Goal: Task Accomplishment & Management: Manage account settings

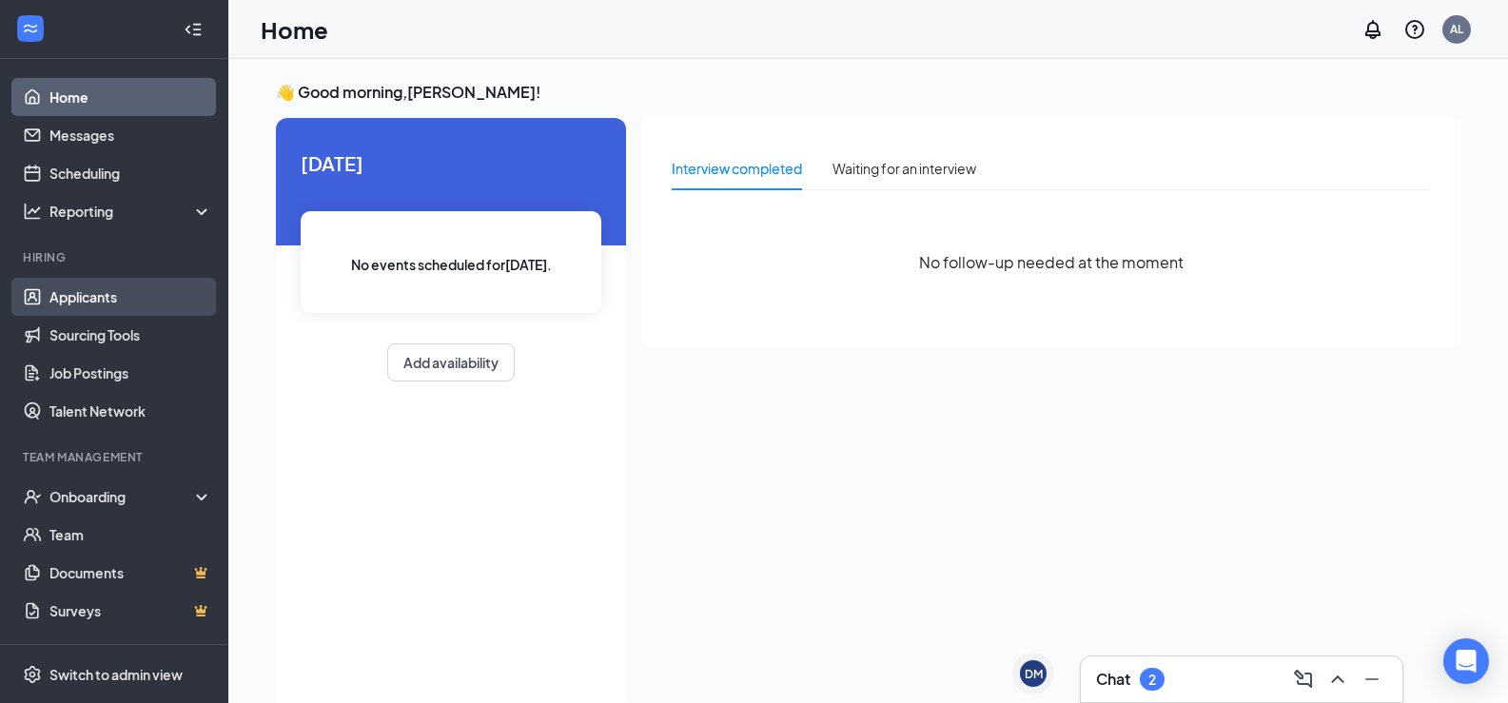
click at [150, 292] on link "Applicants" at bounding box center [130, 297] width 163 height 38
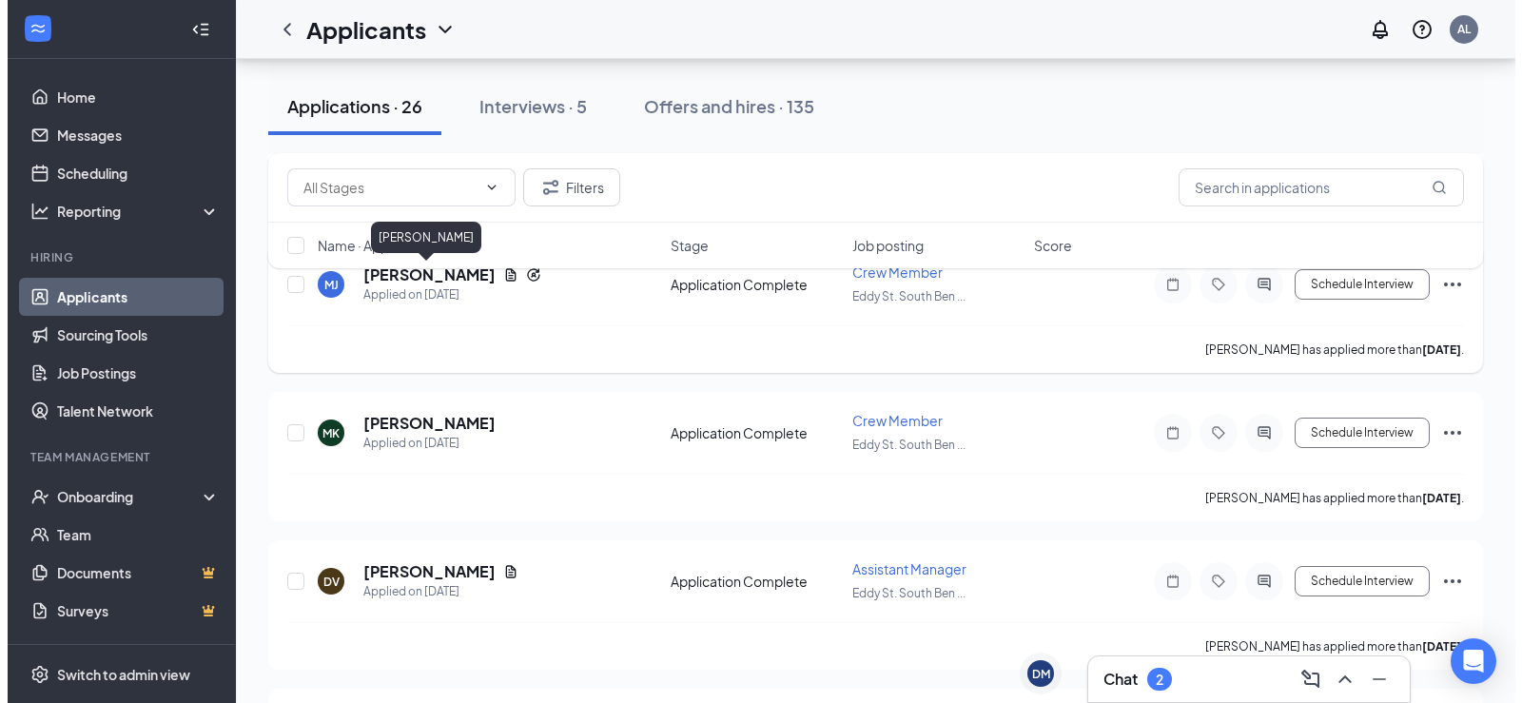
scroll to position [571, 0]
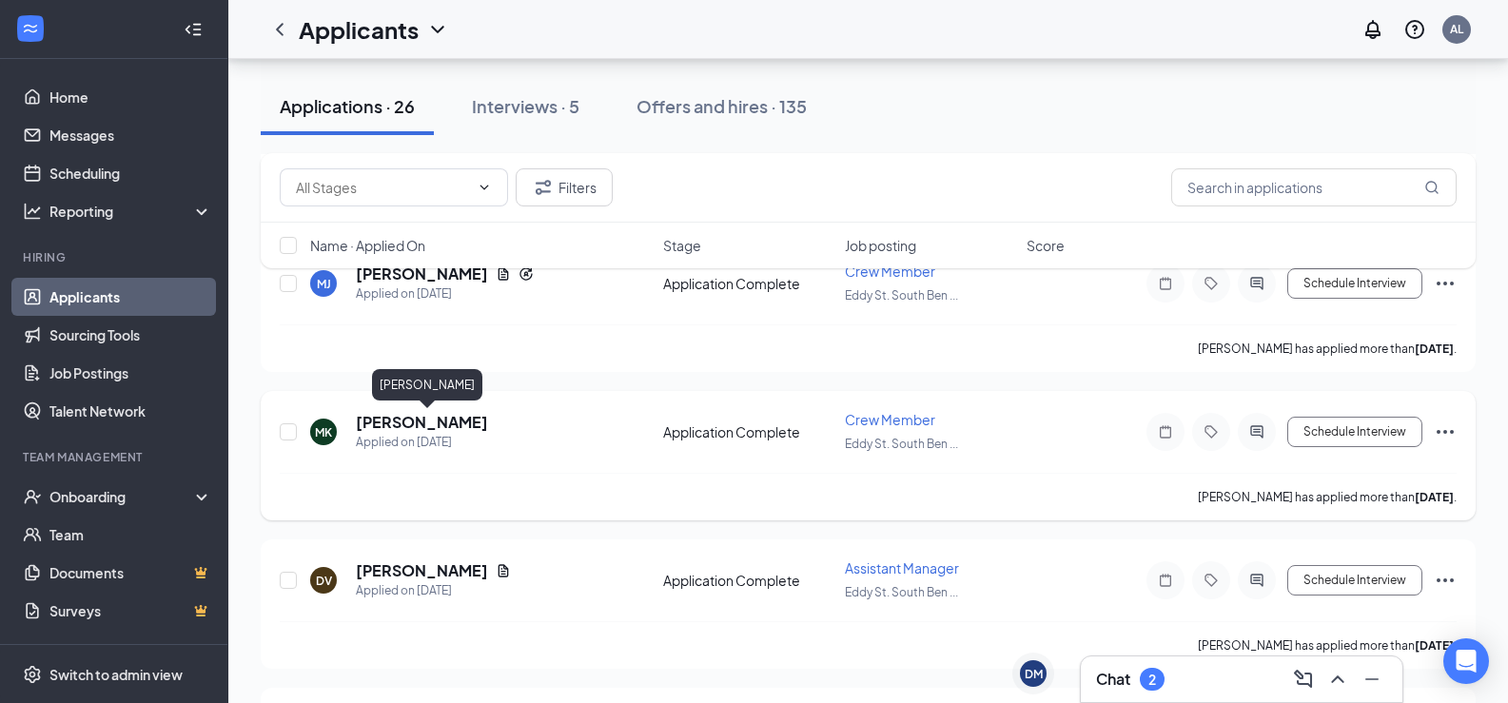
click at [488, 416] on h5 "[PERSON_NAME]" at bounding box center [422, 422] width 132 height 21
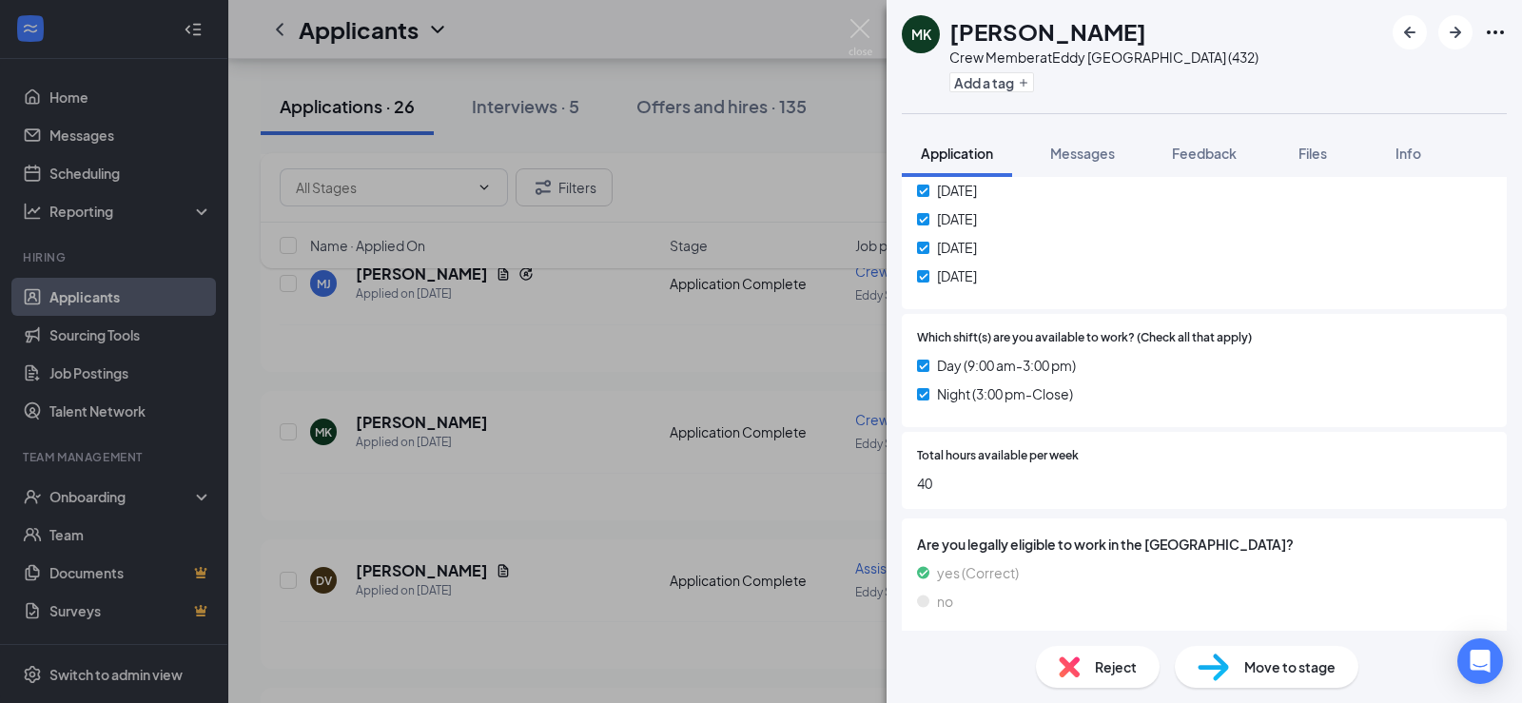
scroll to position [839, 0]
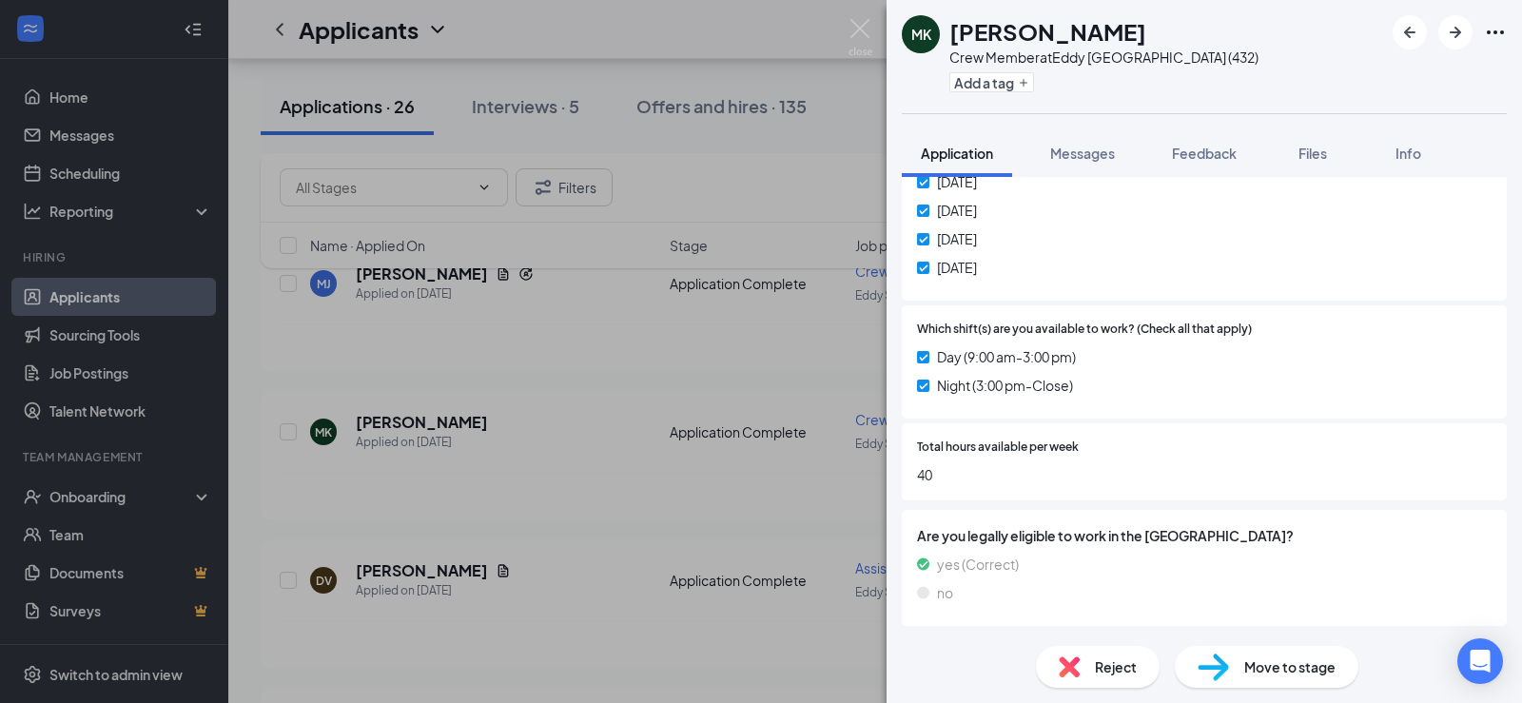
click at [1292, 671] on span "Move to stage" at bounding box center [1289, 666] width 91 height 21
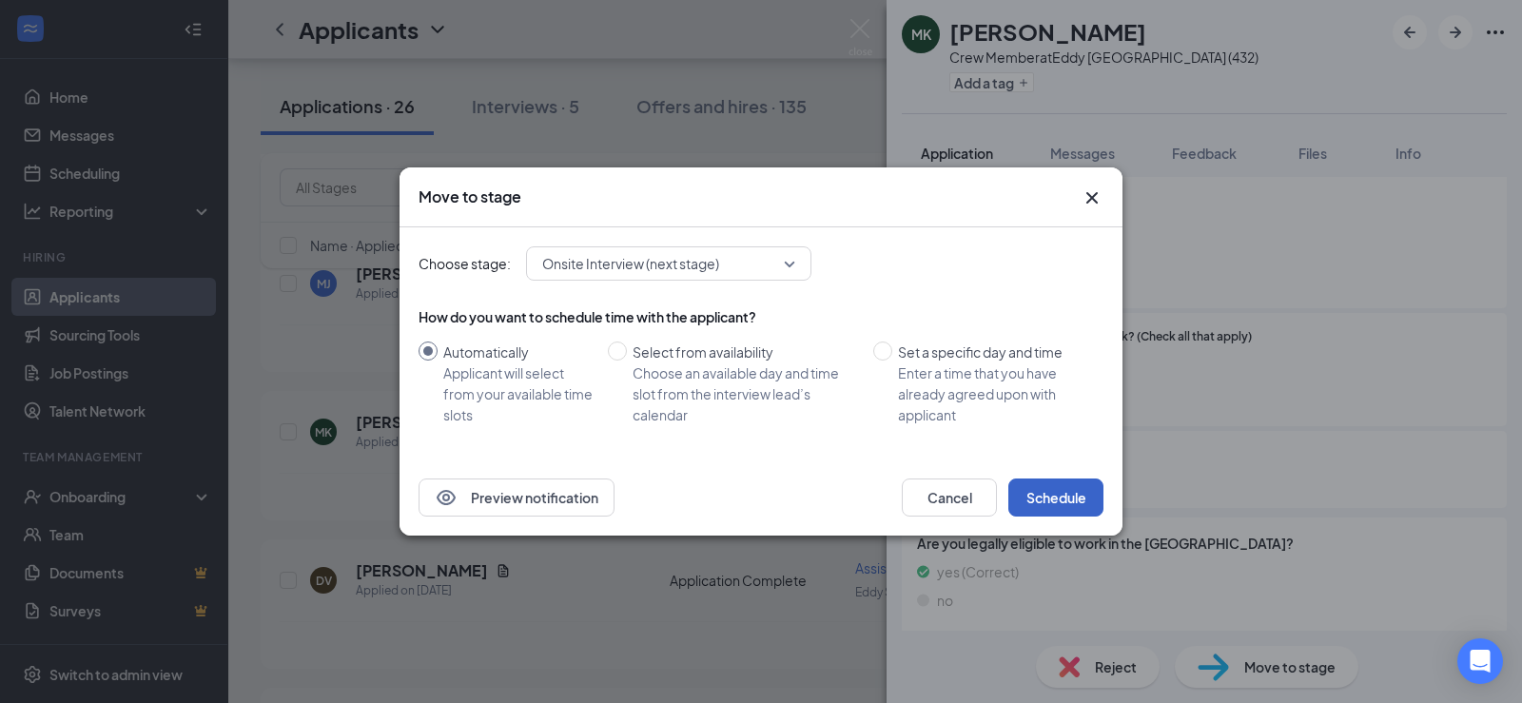
click at [1055, 497] on button "Schedule" at bounding box center [1055, 498] width 95 height 38
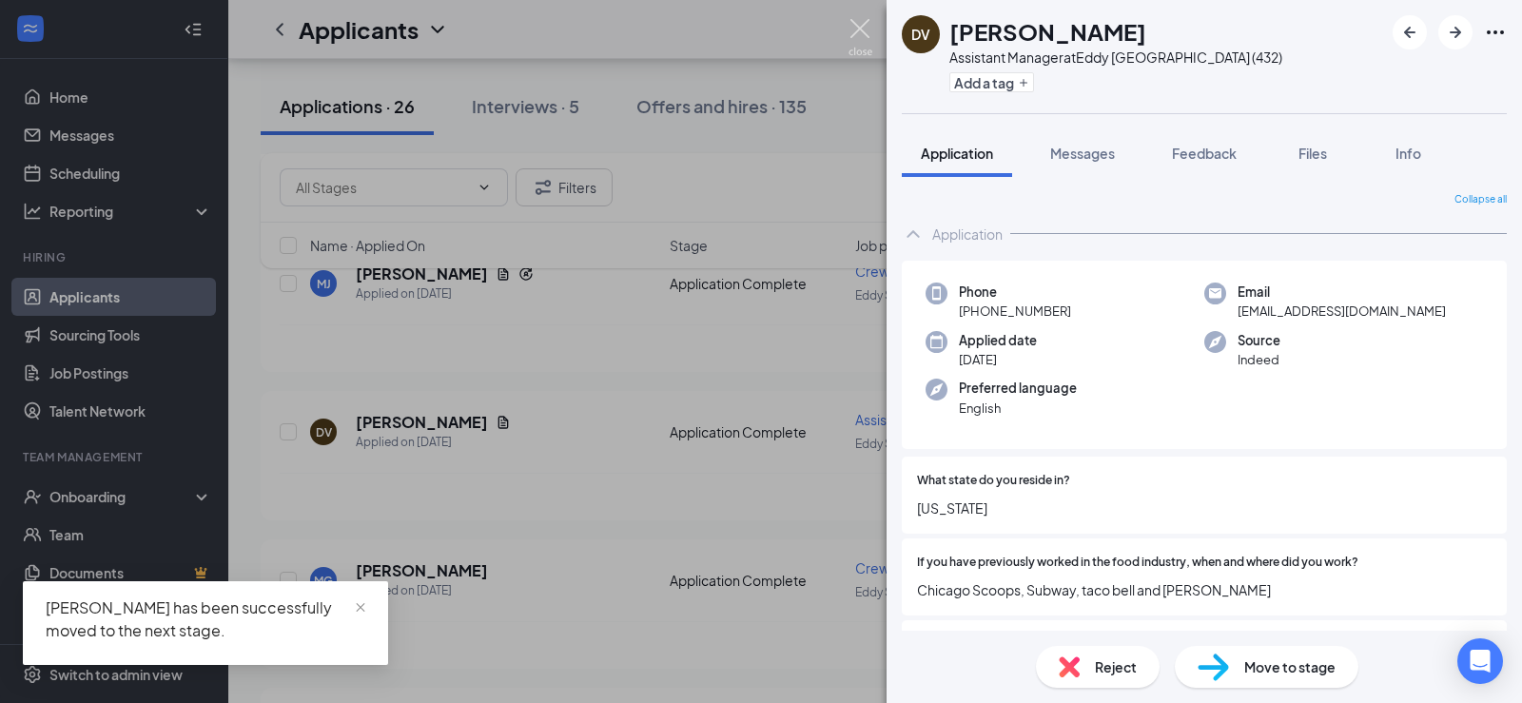
click at [857, 29] on img at bounding box center [861, 37] width 24 height 37
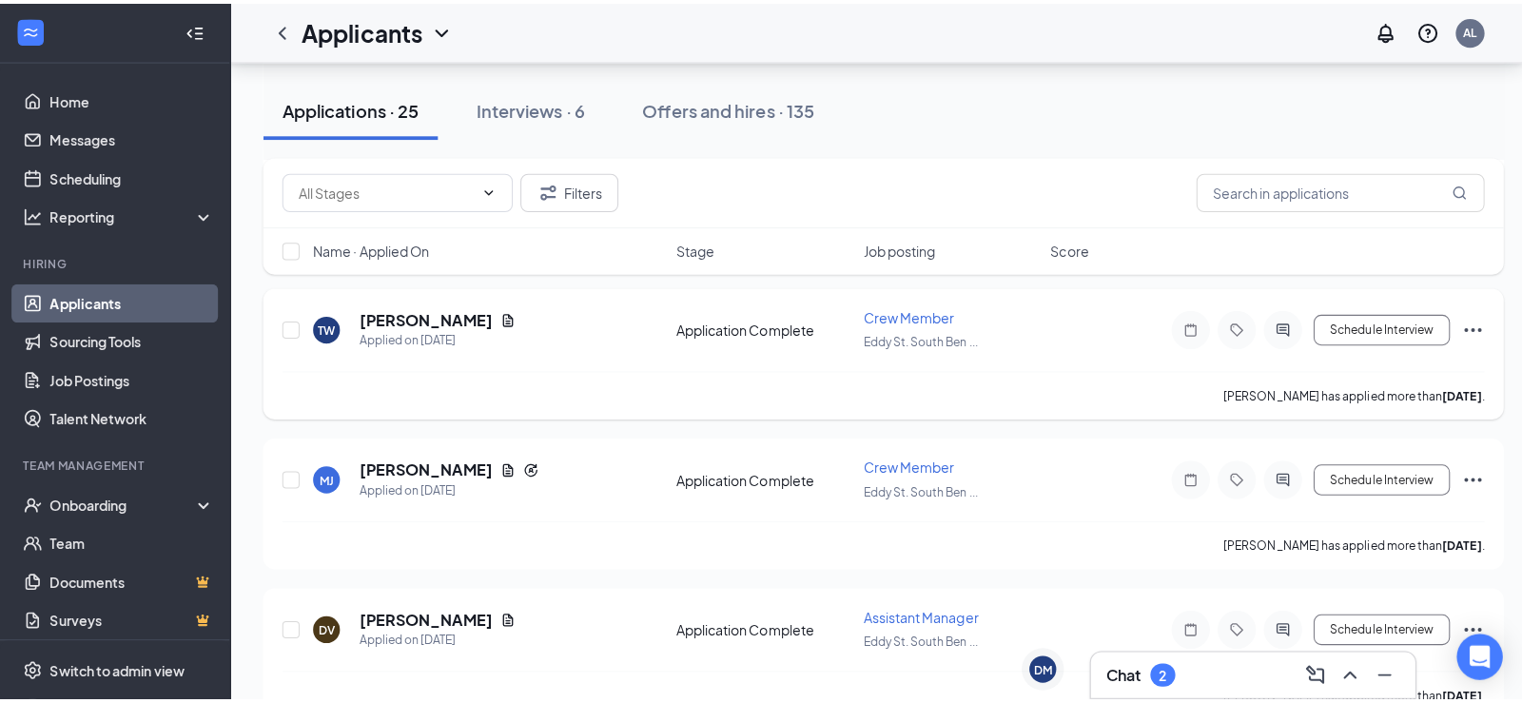
scroll to position [381, 0]
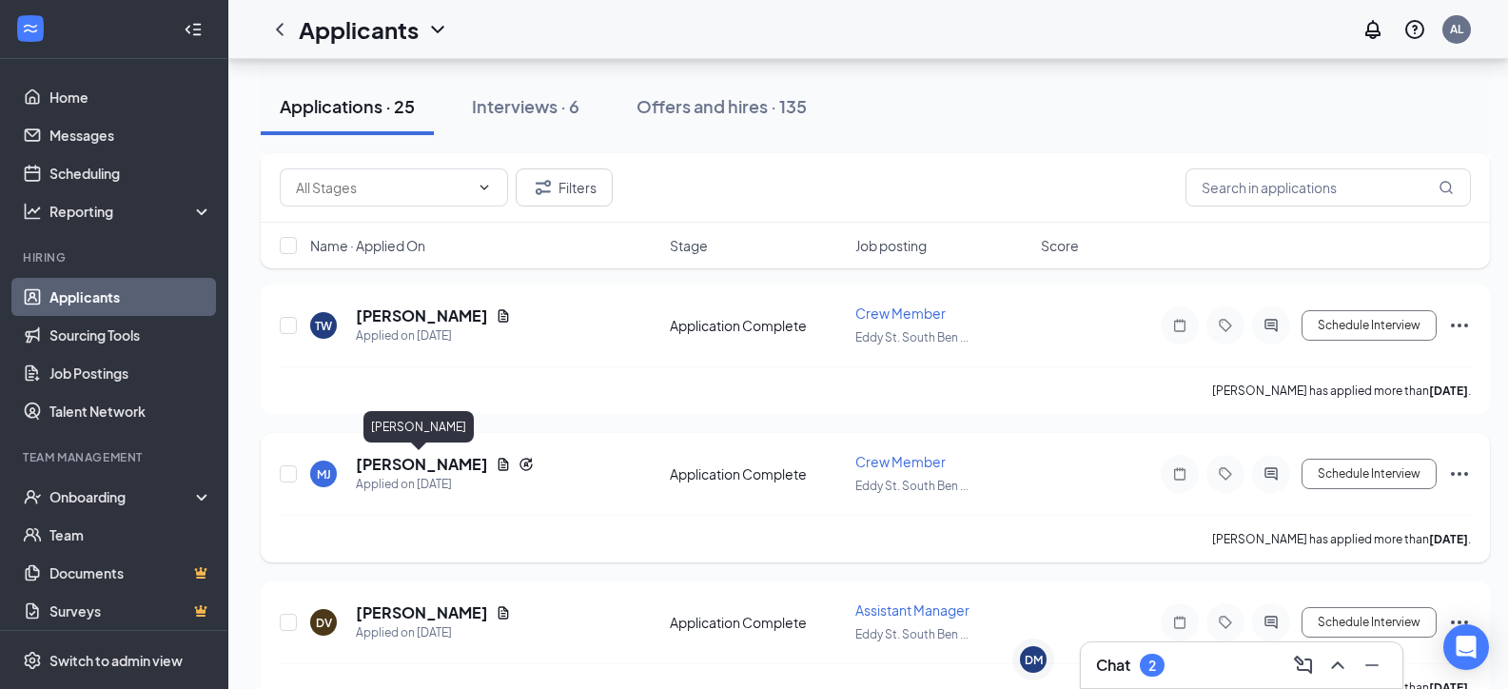
click at [437, 459] on h5 "[PERSON_NAME]" at bounding box center [422, 464] width 132 height 21
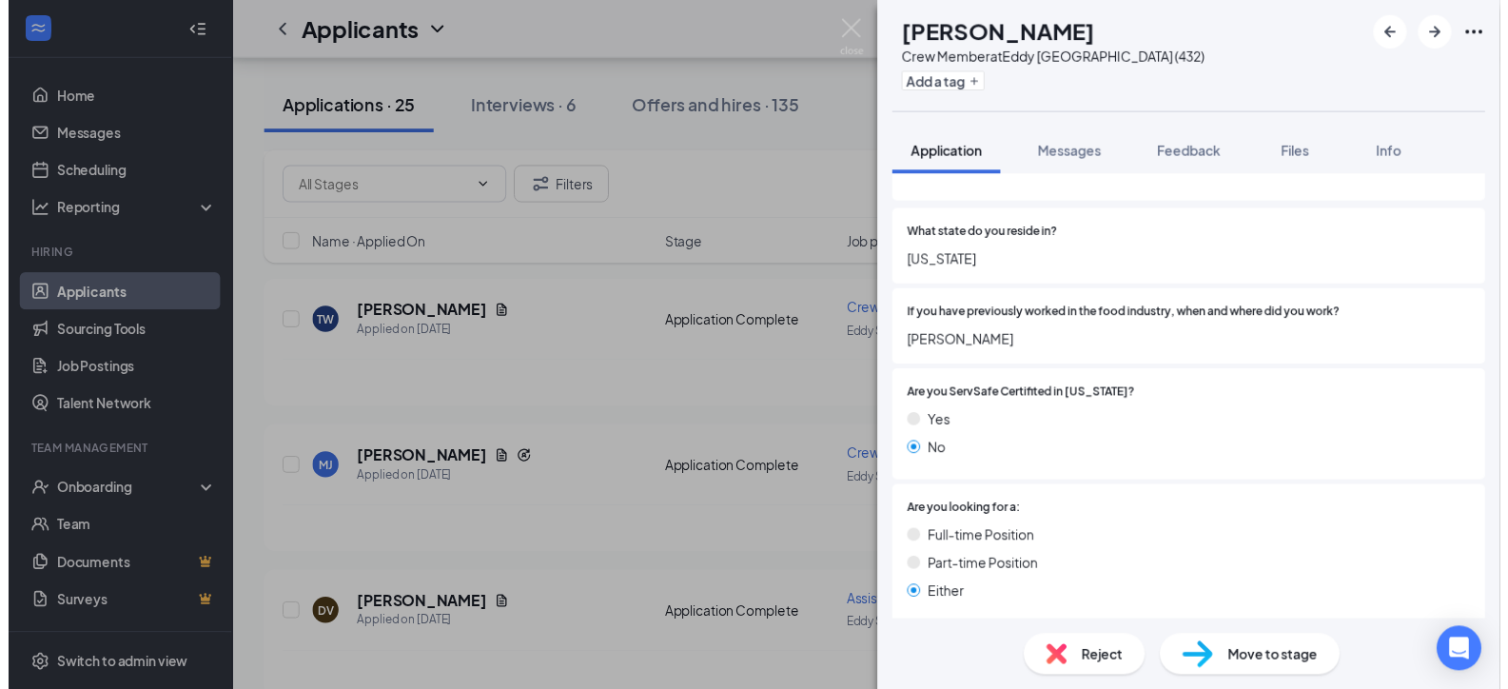
scroll to position [381, 0]
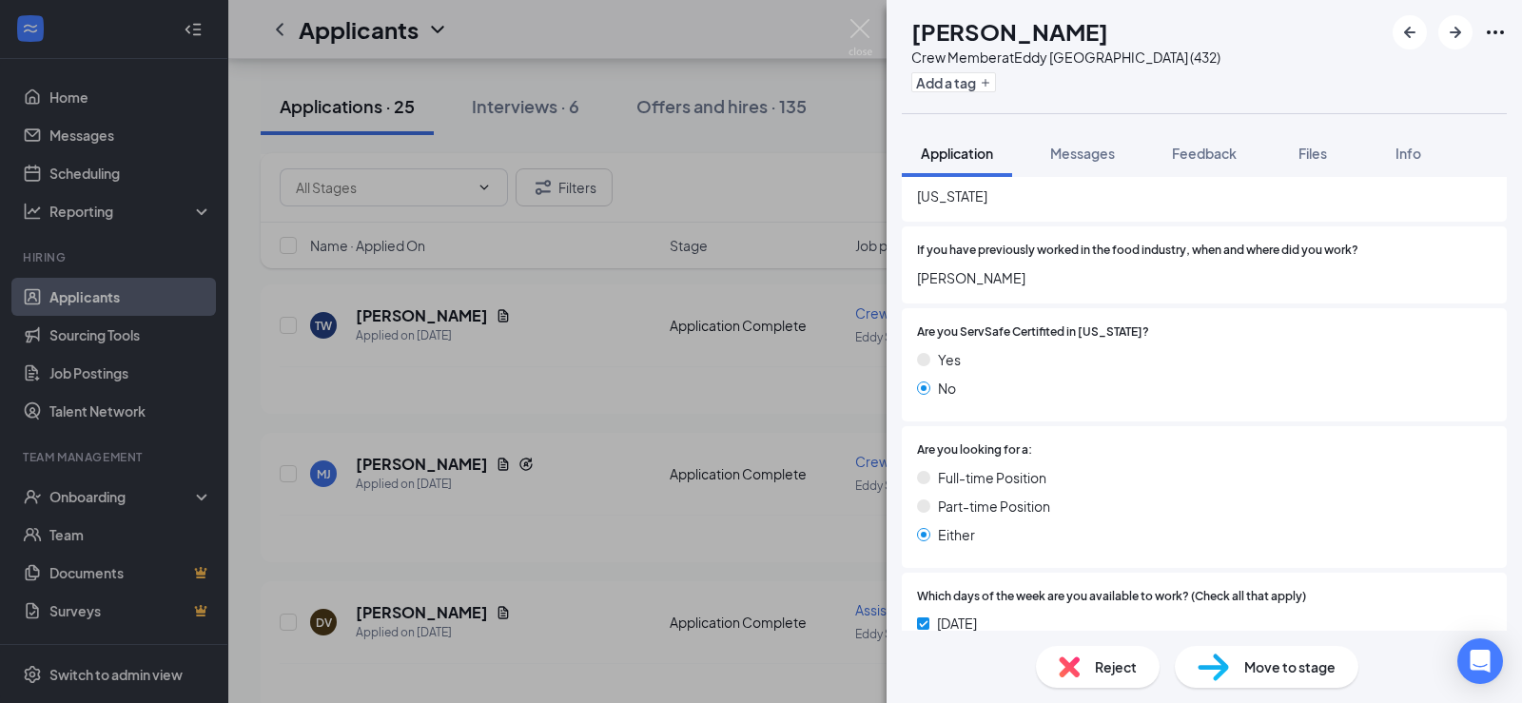
click at [420, 440] on div "[PERSON_NAME] Crew Member at [STREET_ADDRESS] (432) Add a tag Application Messa…" at bounding box center [761, 351] width 1522 height 703
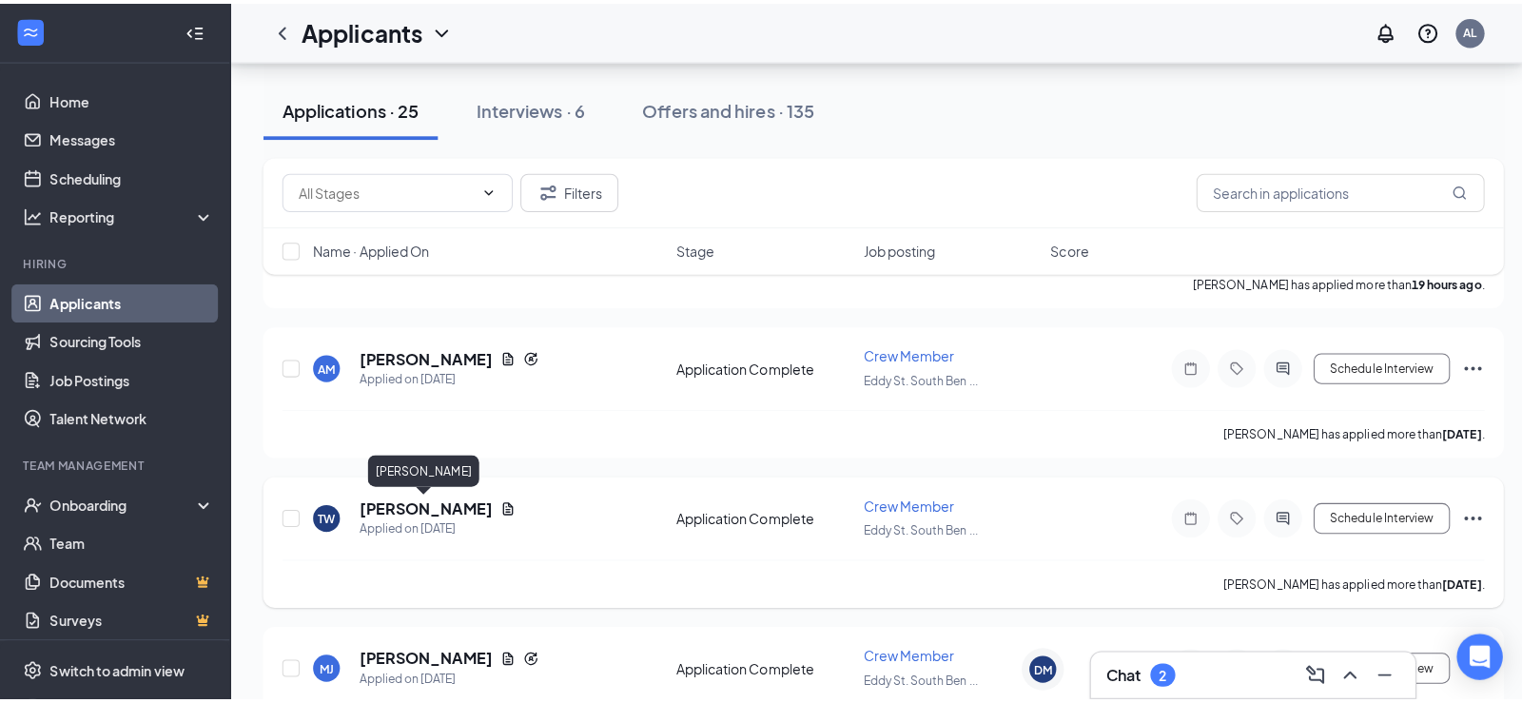
scroll to position [190, 0]
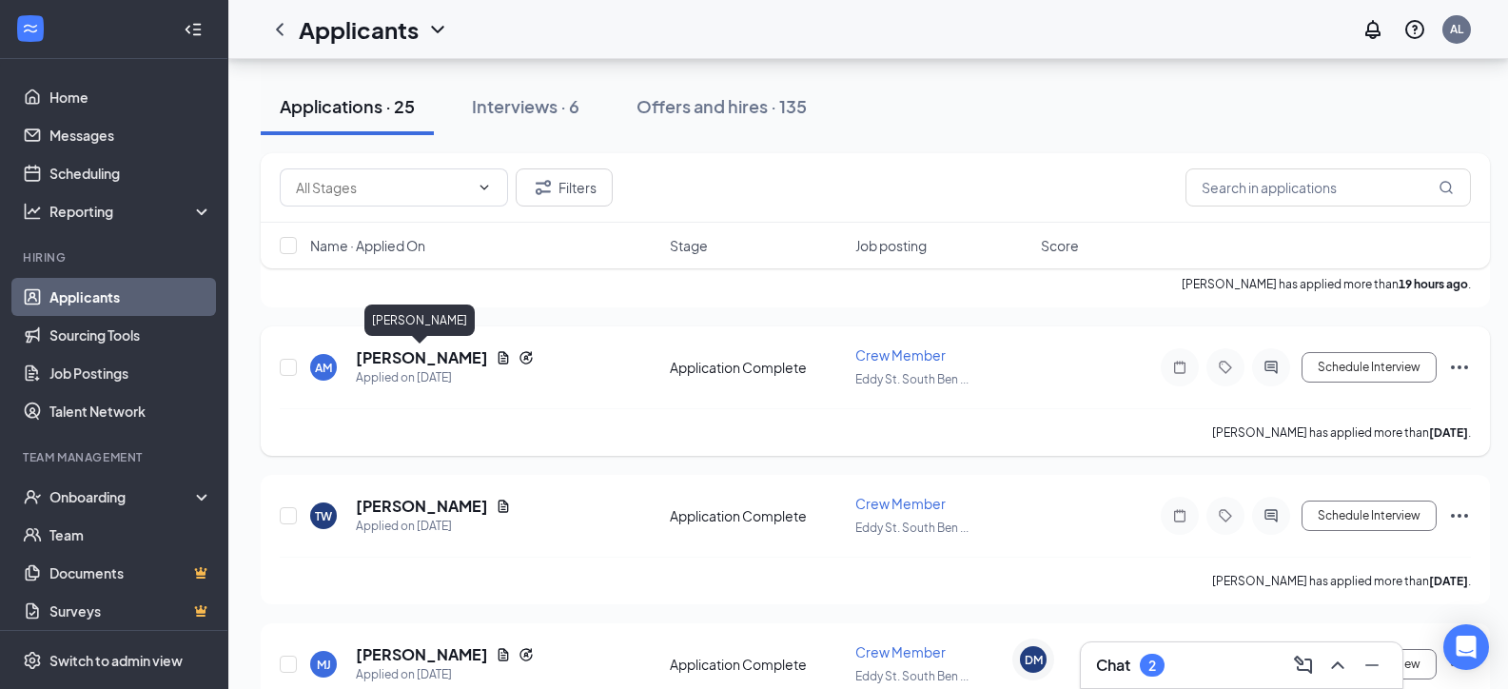
click at [434, 353] on h5 "[PERSON_NAME]" at bounding box center [422, 357] width 132 height 21
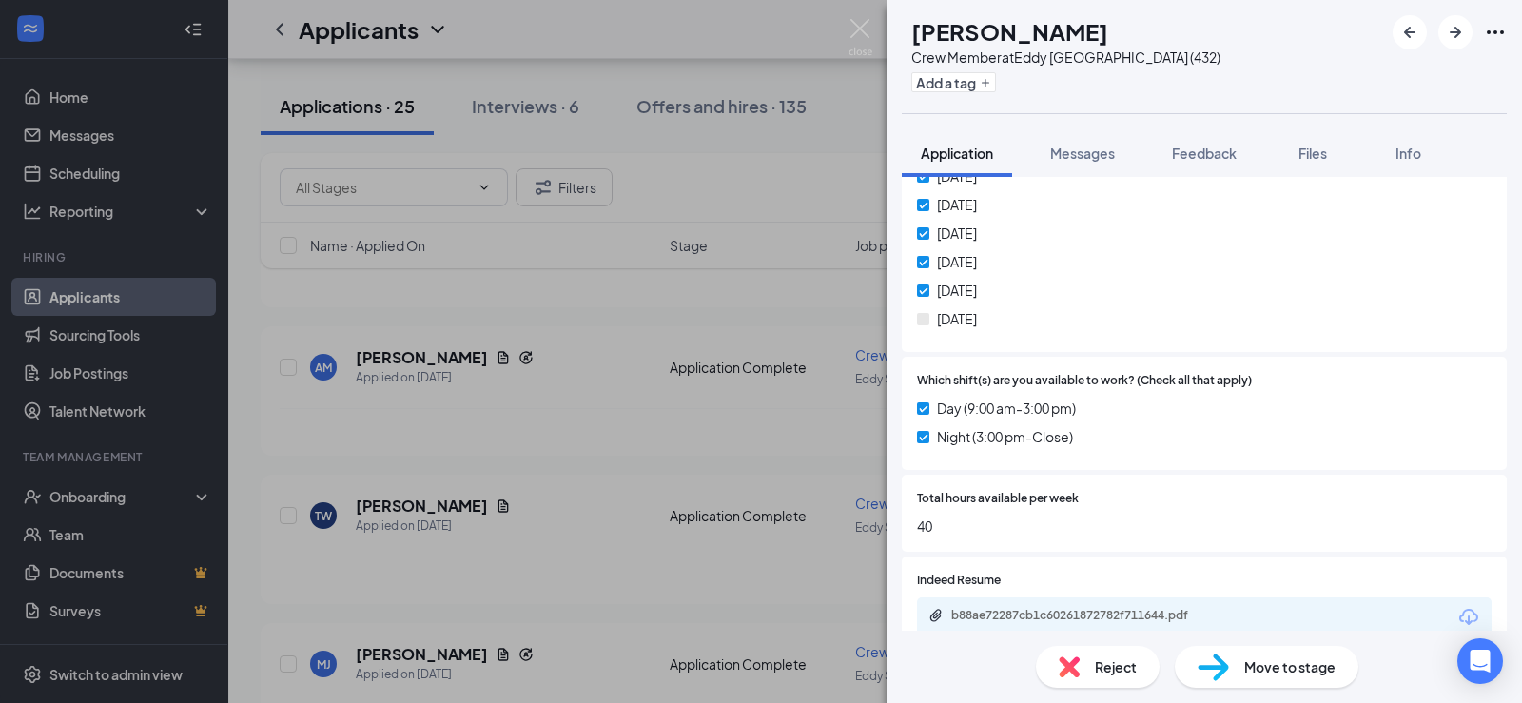
scroll to position [996, 0]
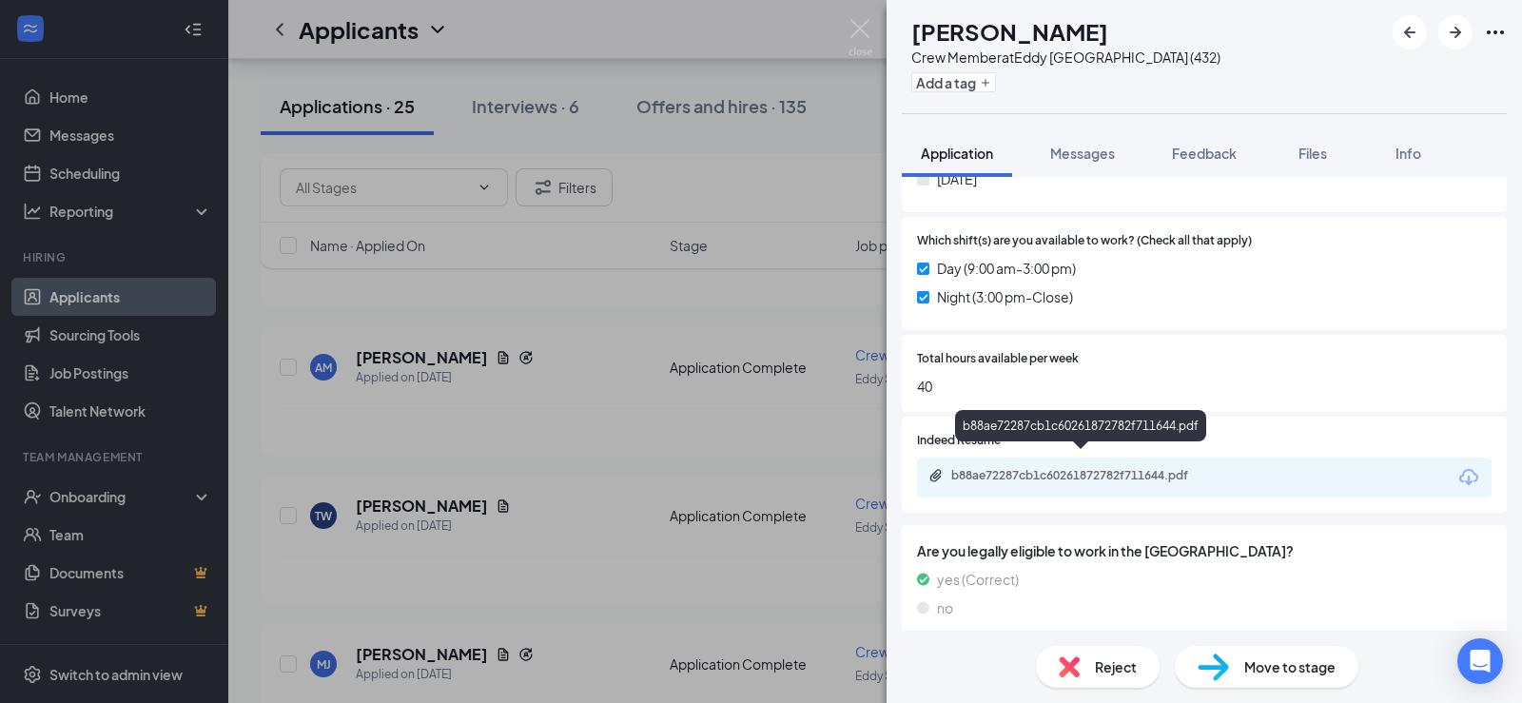
click at [1132, 468] on div "b88ae72287cb1c60261872782f711644.pdf" at bounding box center [1084, 475] width 266 height 15
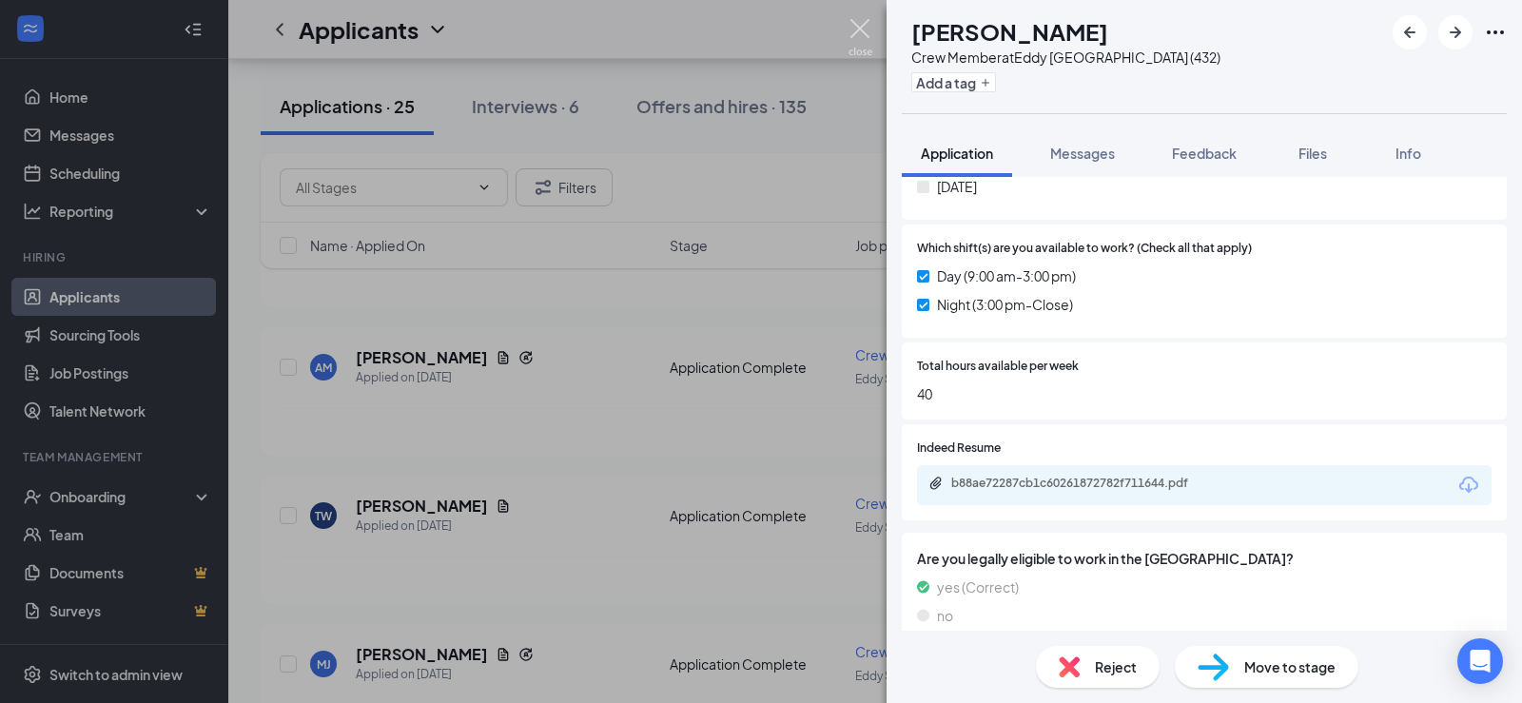
click at [859, 31] on img at bounding box center [861, 37] width 24 height 37
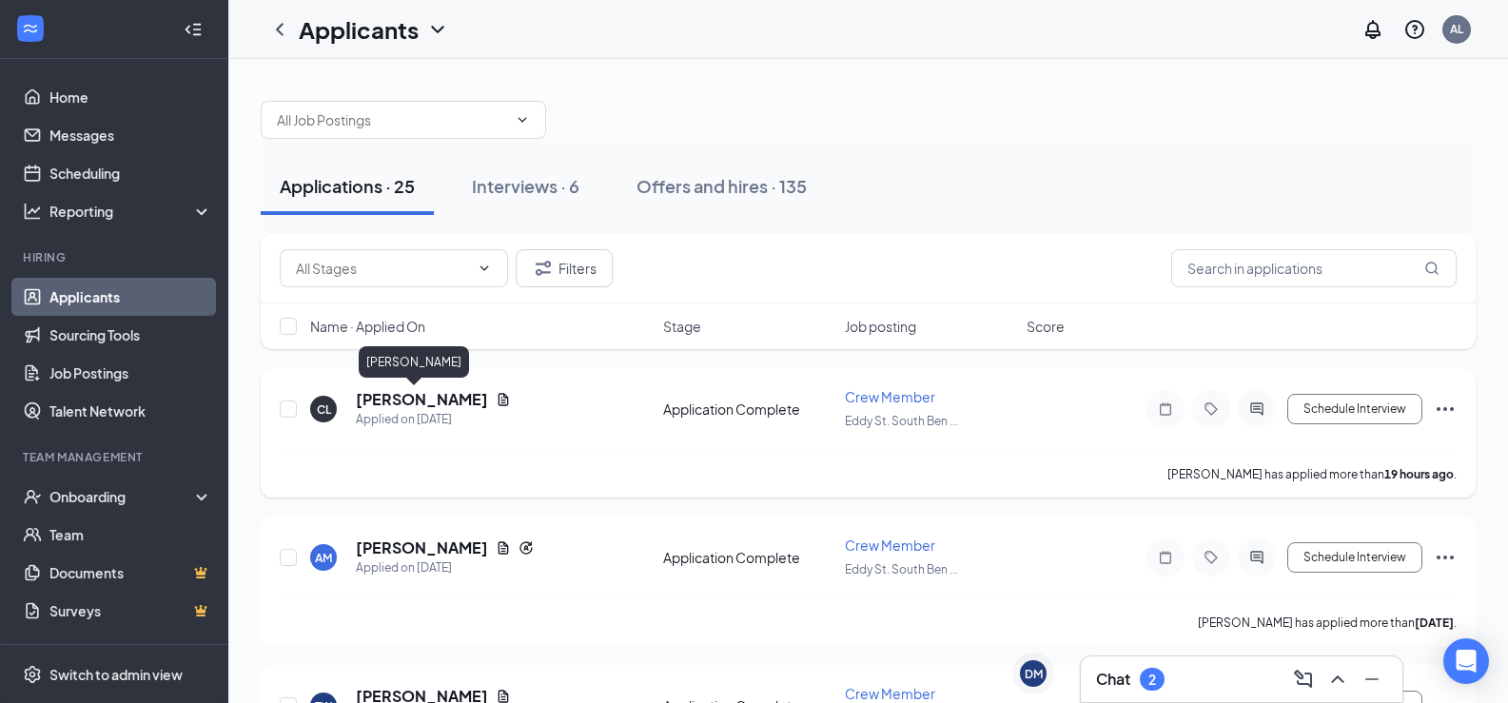
click at [409, 395] on h5 "[PERSON_NAME]" at bounding box center [422, 399] width 132 height 21
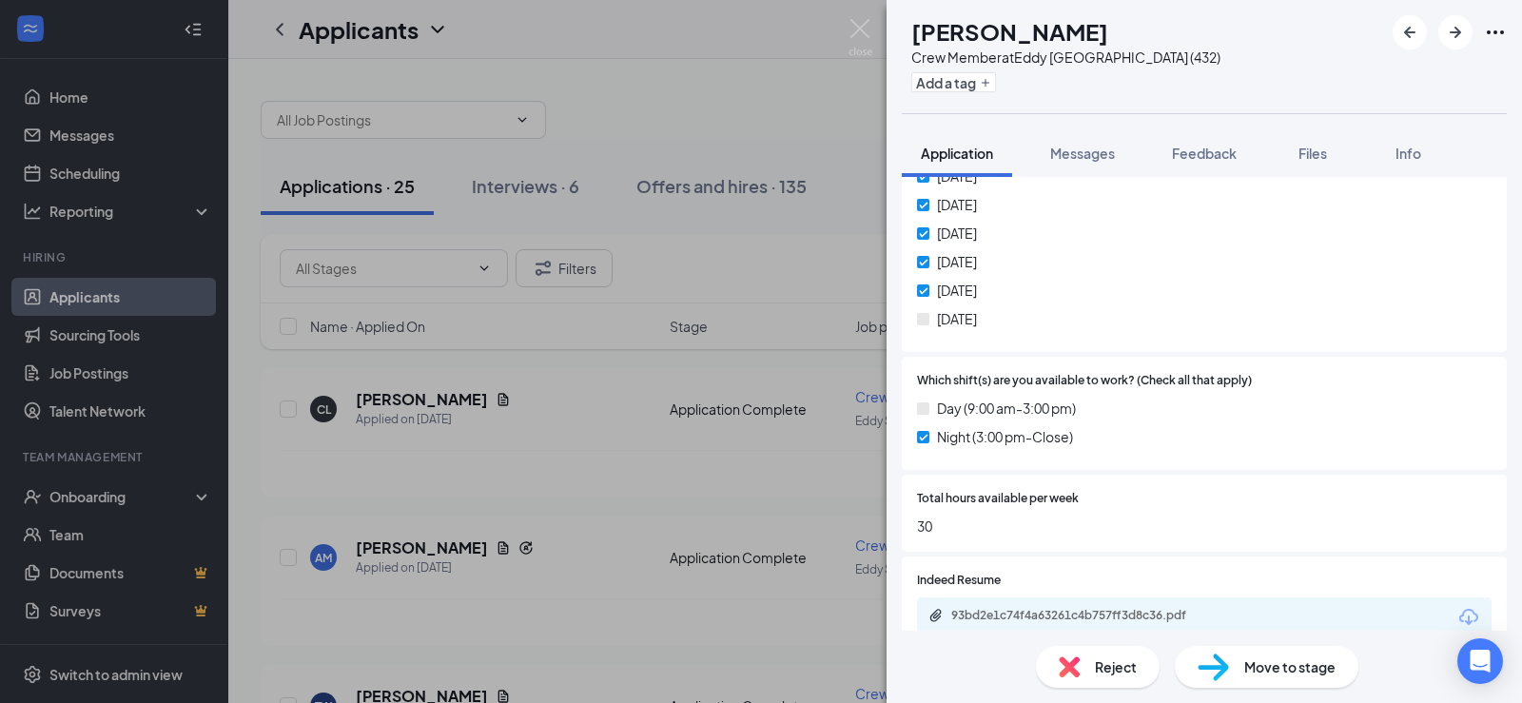
scroll to position [996, 0]
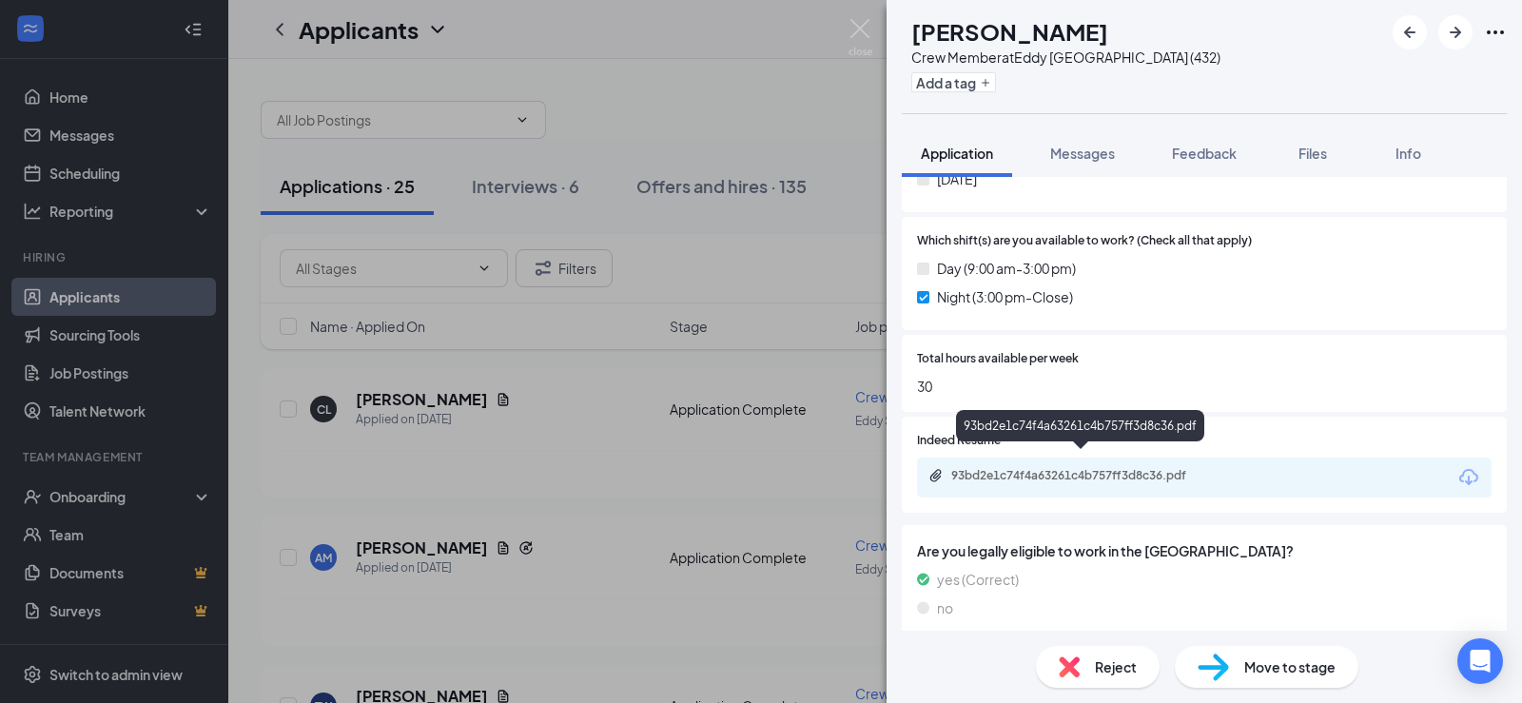
click at [1124, 468] on div "93bd2e1c74f4a63261c4b757ff3d8c36.pdf" at bounding box center [1084, 475] width 266 height 15
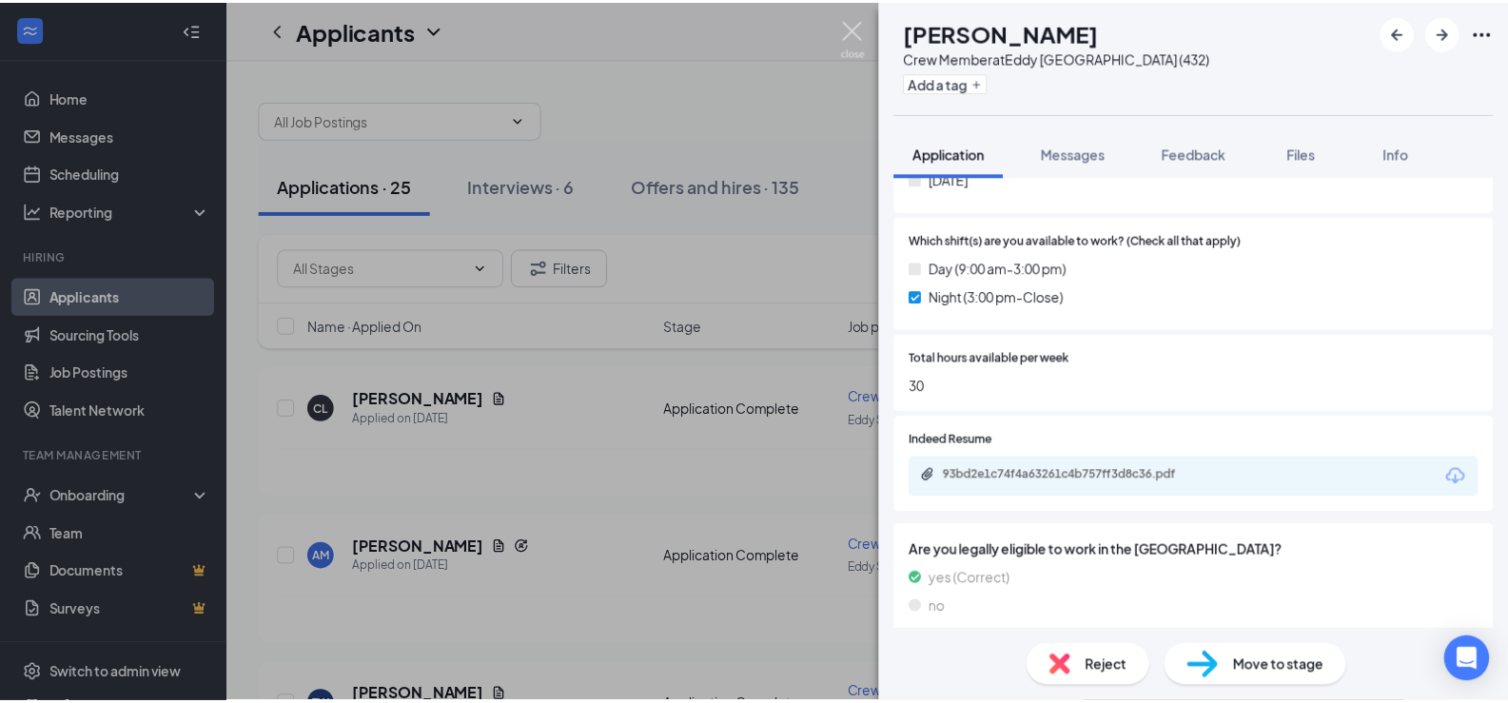
scroll to position [988, 0]
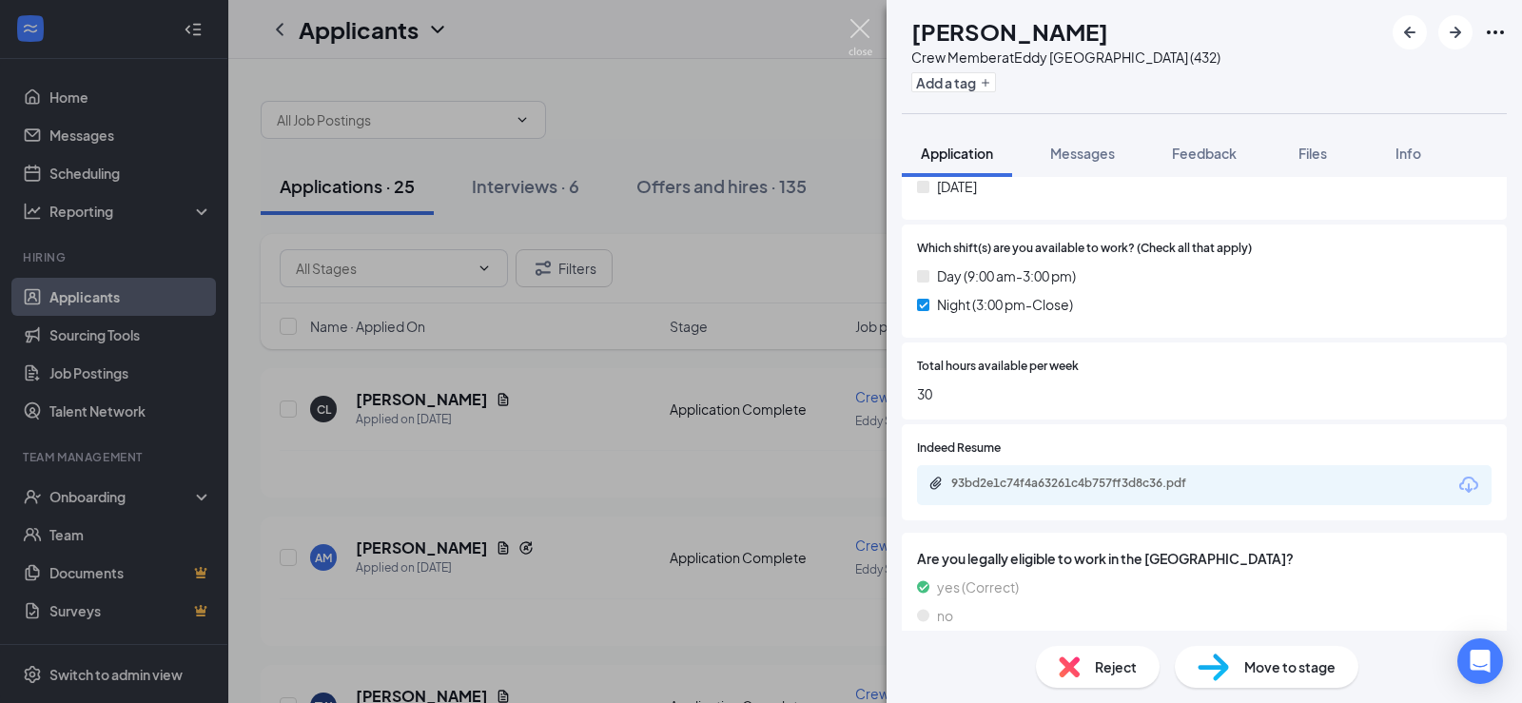
click at [867, 39] on img at bounding box center [861, 37] width 24 height 37
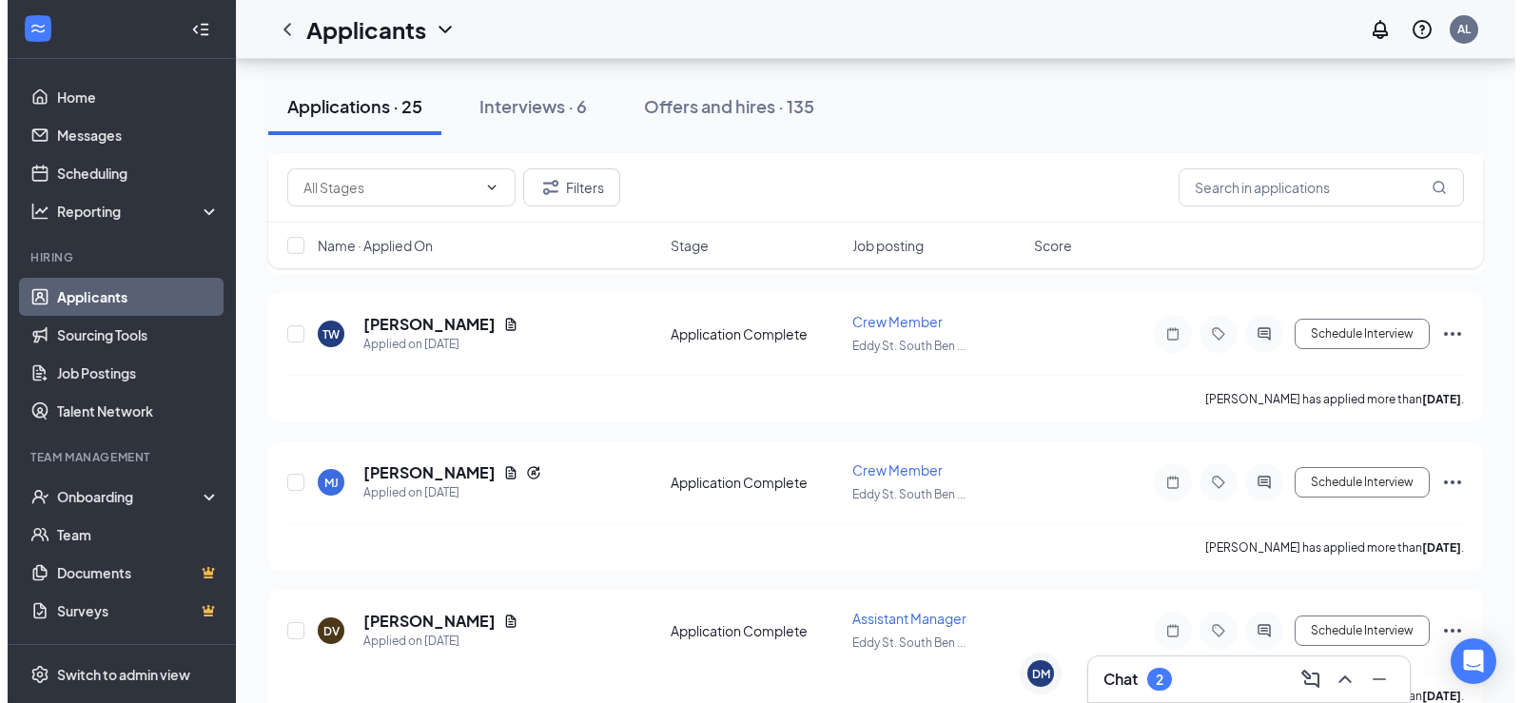
scroll to position [190, 0]
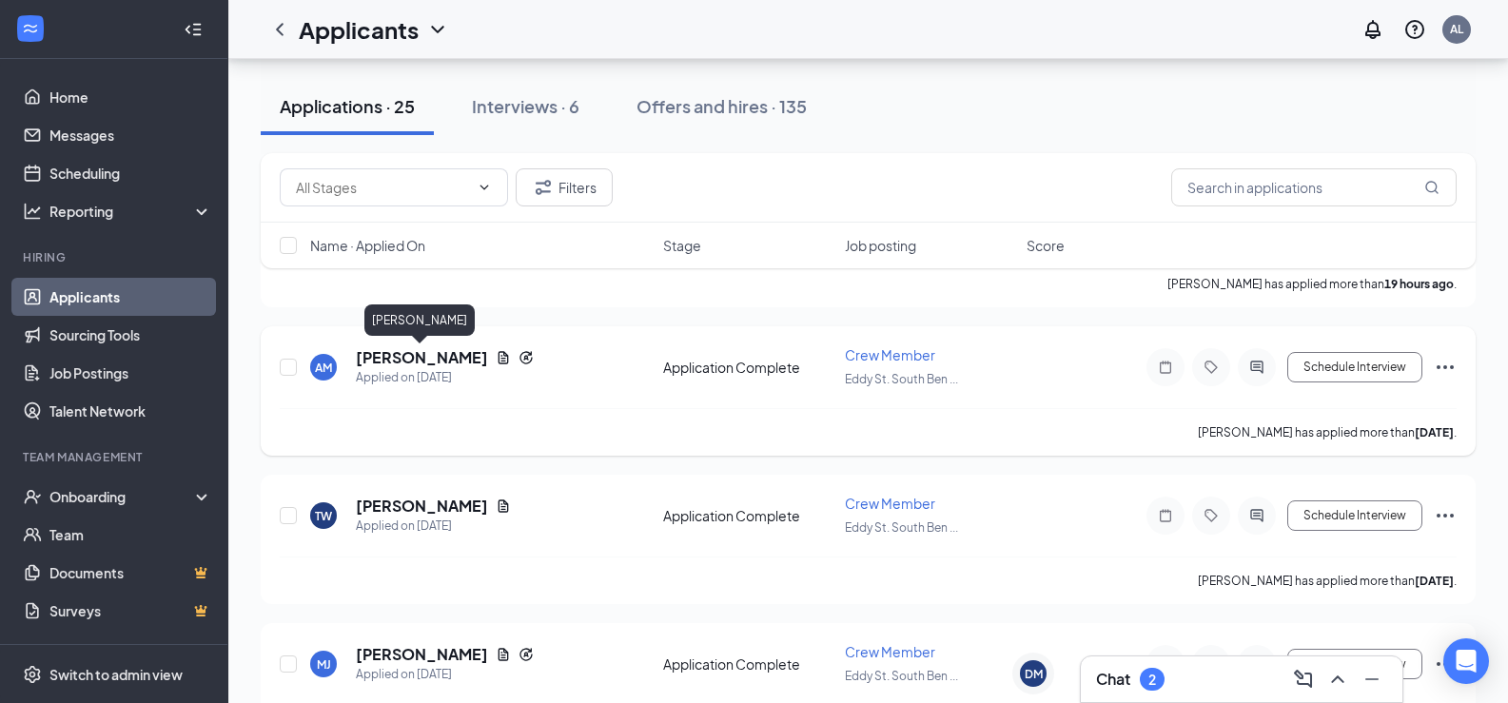
click at [451, 361] on h5 "[PERSON_NAME]" at bounding box center [422, 357] width 132 height 21
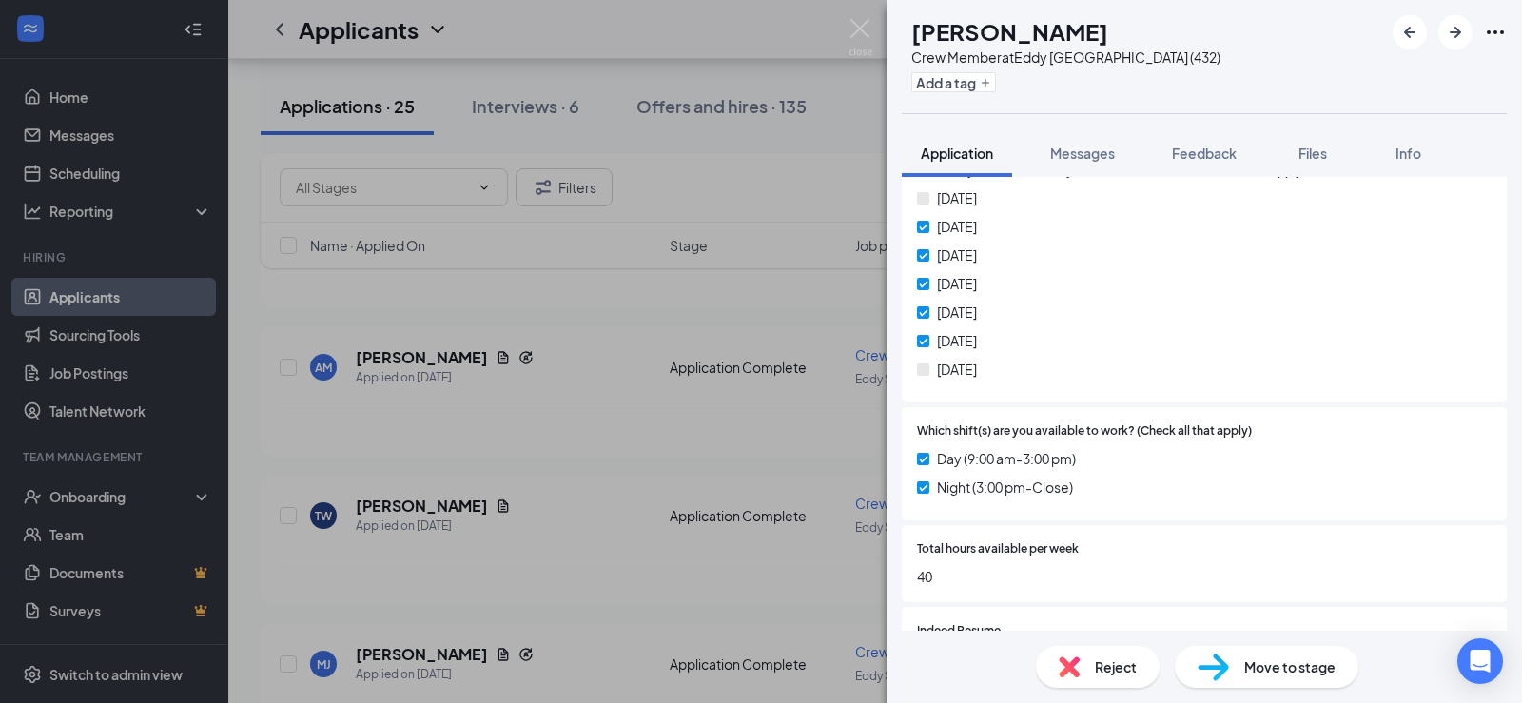
scroll to position [996, 0]
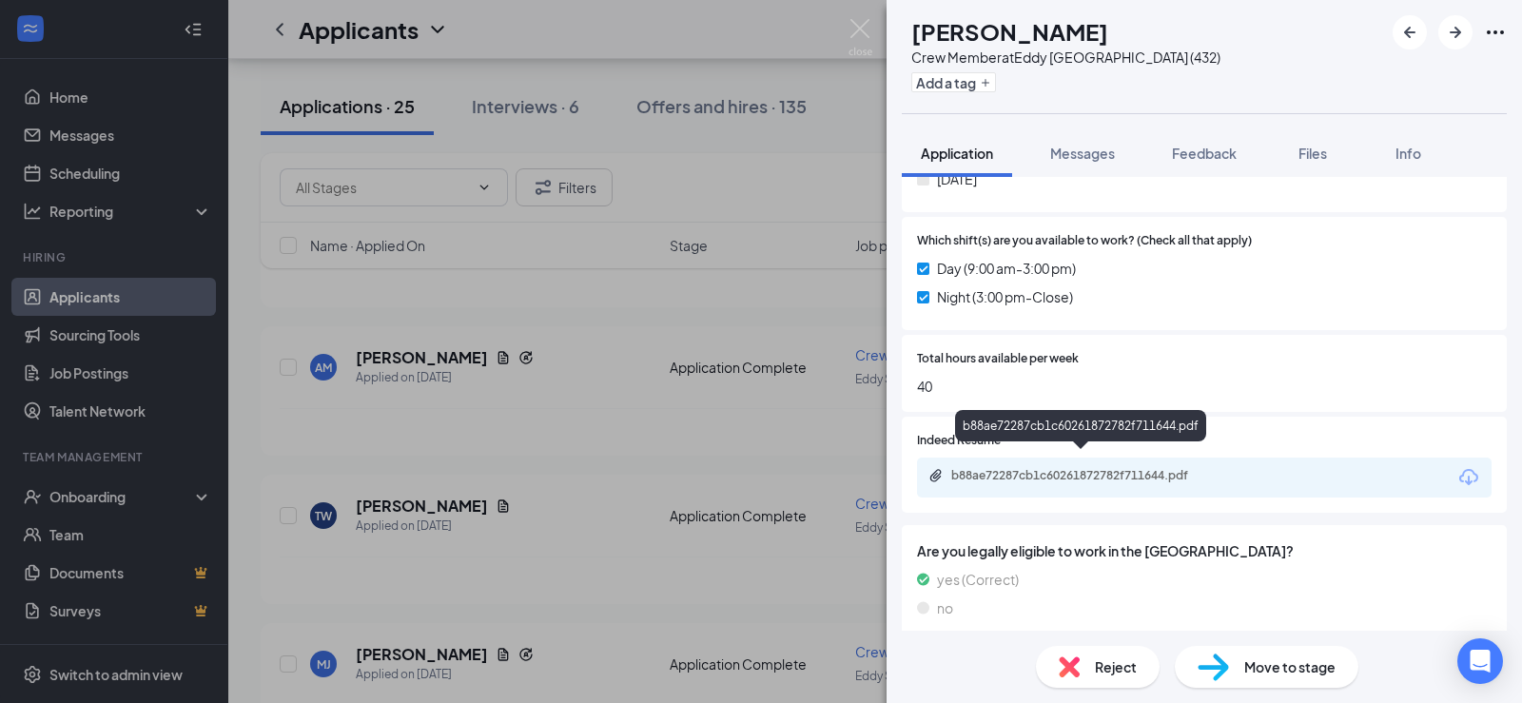
click at [1060, 470] on div "b88ae72287cb1c60261872782f711644.pdf" at bounding box center [1082, 477] width 308 height 18
